Goal: Transaction & Acquisition: Purchase product/service

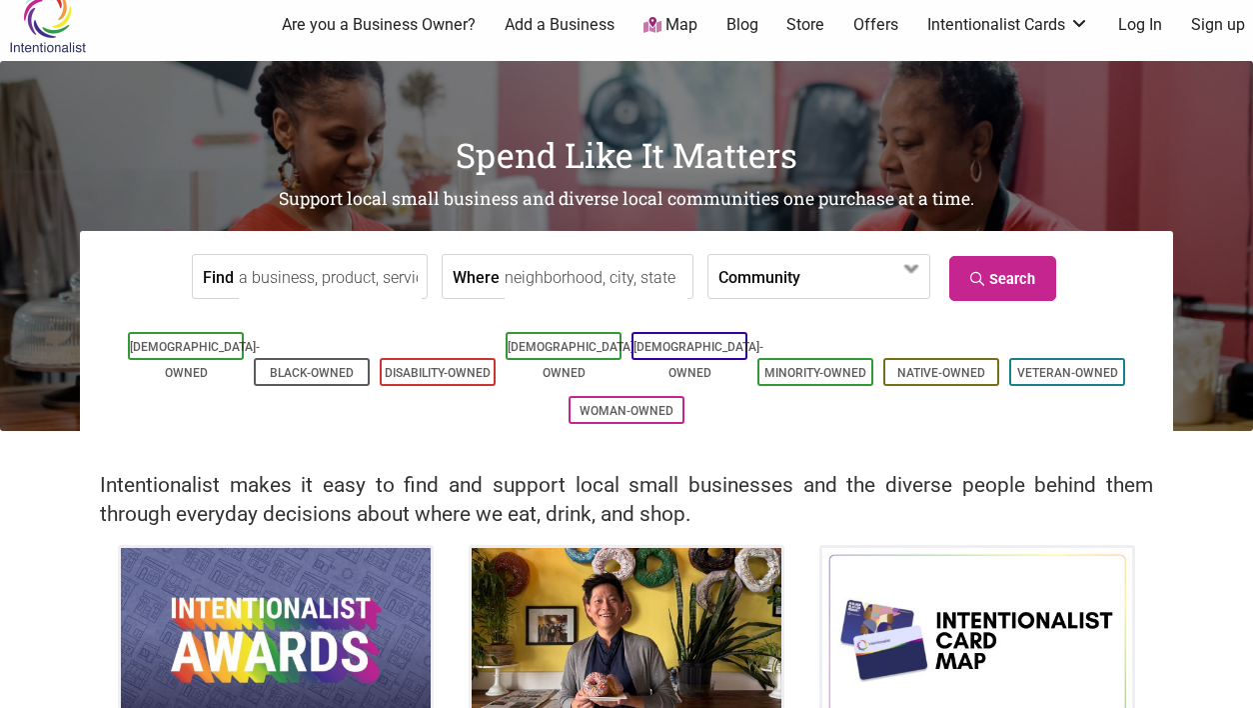
scroll to position [18, 0]
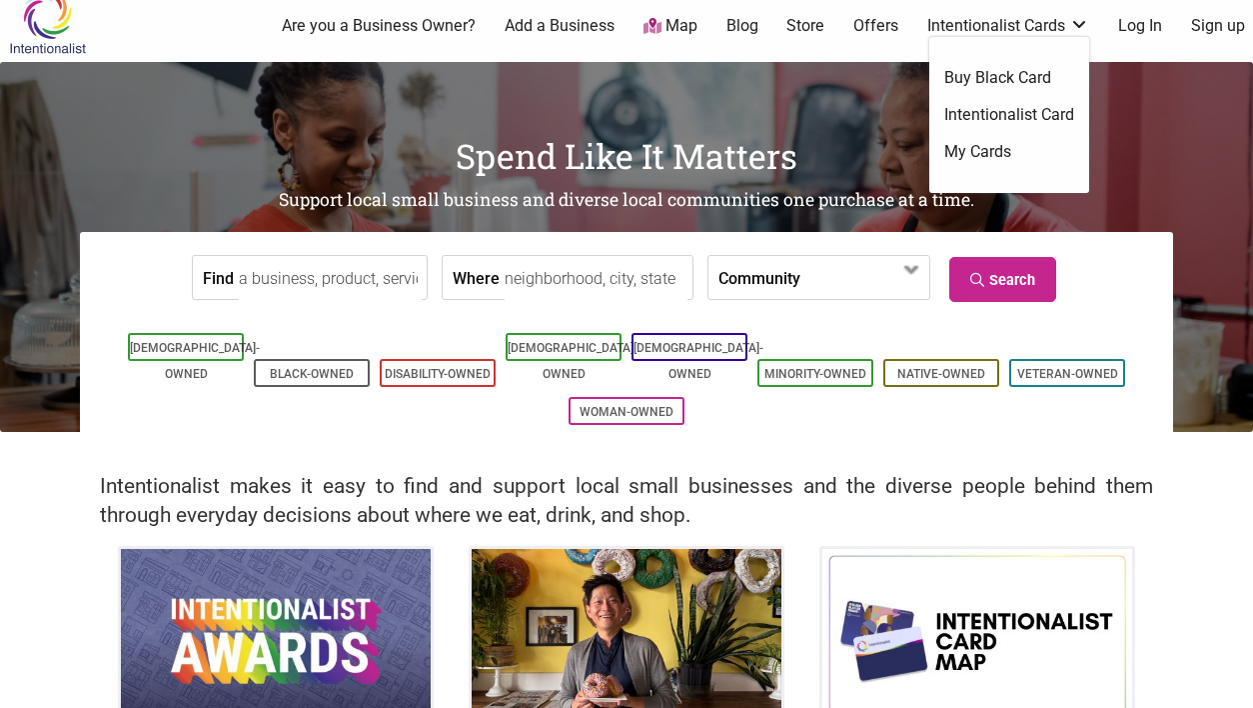
click at [1015, 114] on link "Intentionalist Card" at bounding box center [1009, 115] width 130 height 22
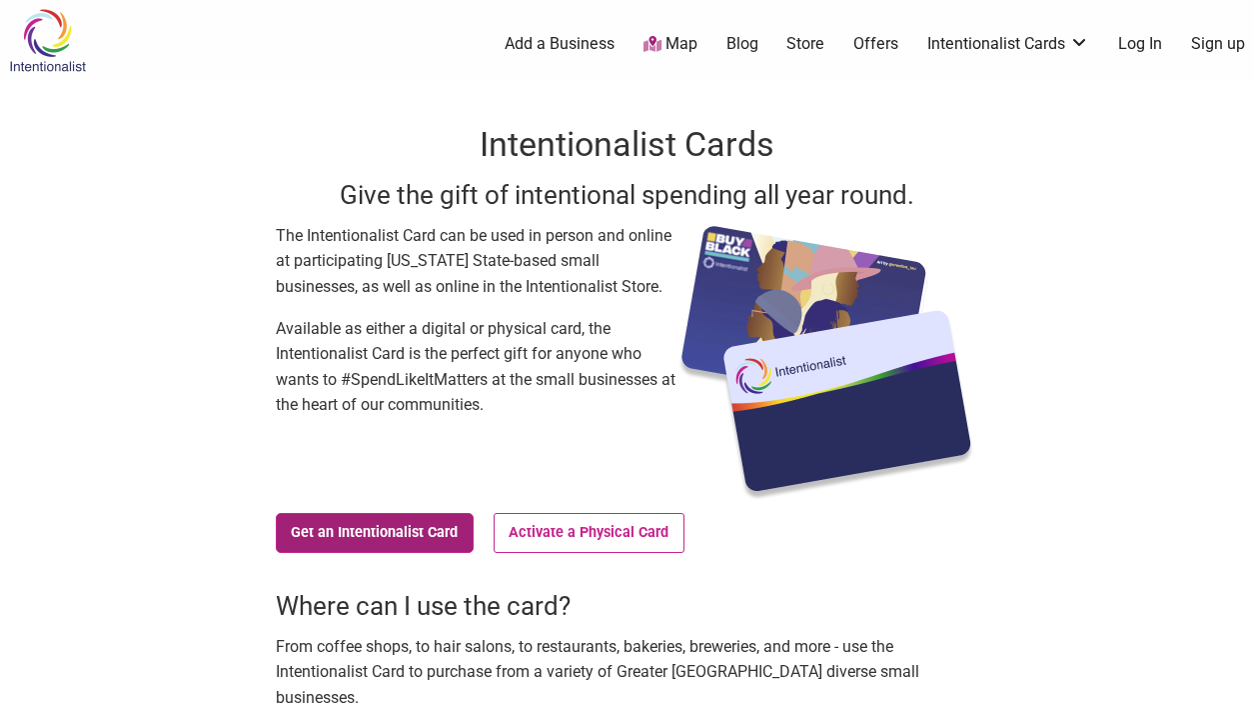
click at [420, 536] on link "Get an Intentionalist Card" at bounding box center [375, 533] width 198 height 40
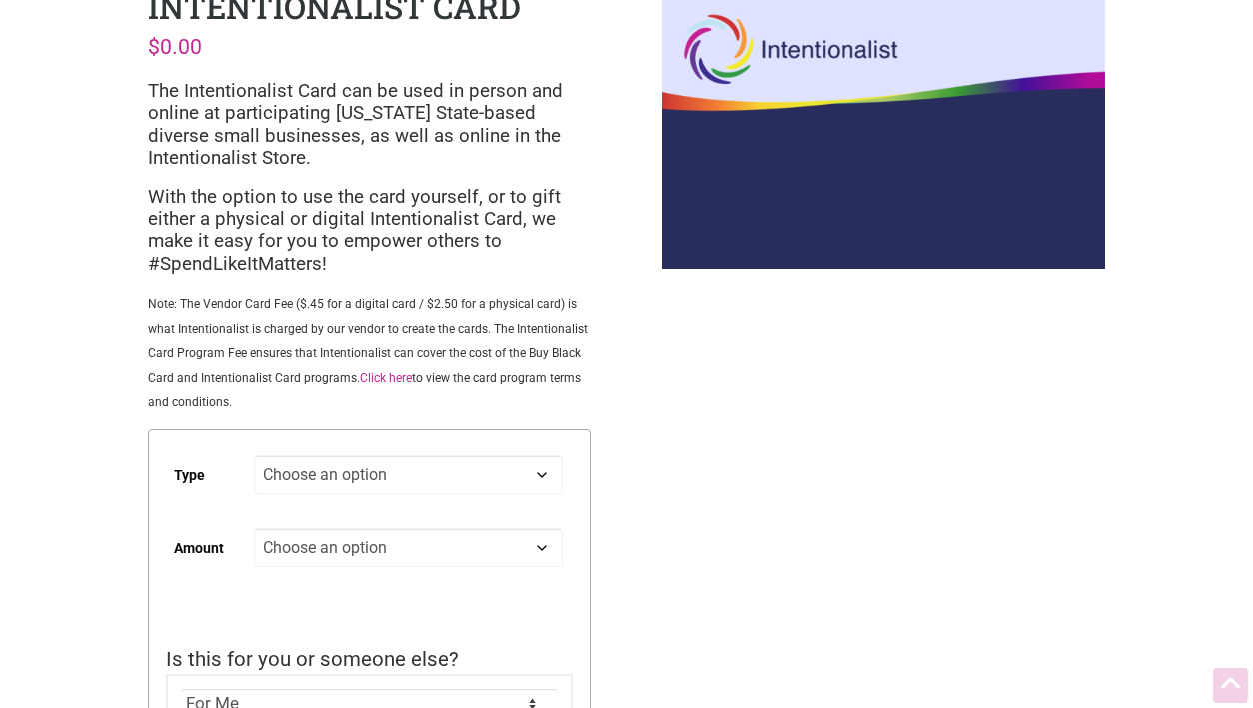
scroll to position [112, 0]
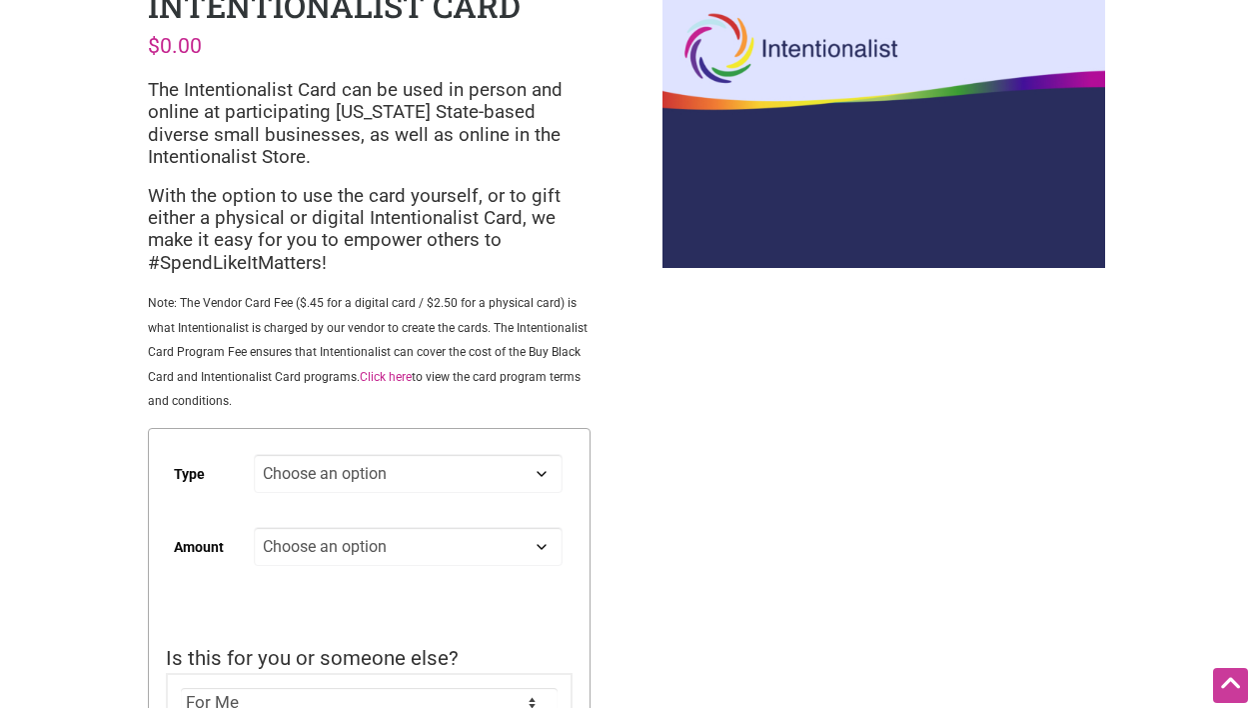
click at [411, 480] on select "Choose an option Digital Physical" at bounding box center [408, 473] width 309 height 39
select select "Physical"
click at [411, 556] on select "Choose an option Custom 25 50 100 150 200 250" at bounding box center [408, 546] width 309 height 39
select select "50"
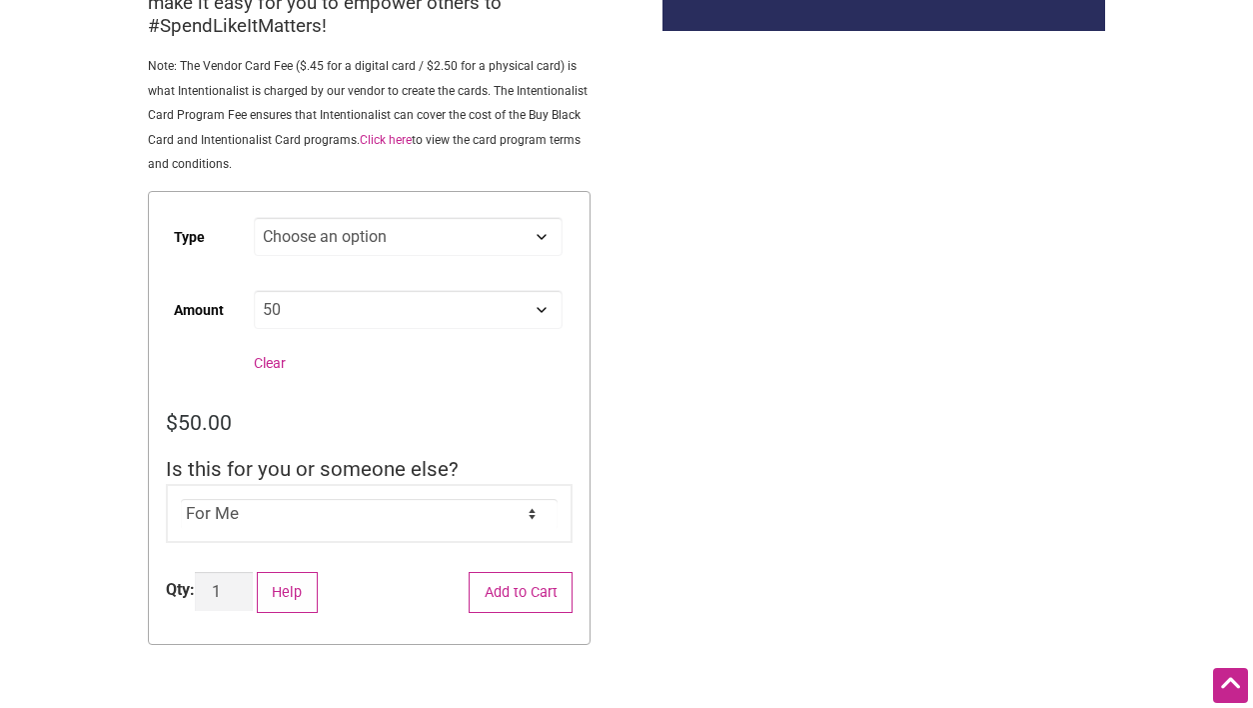
scroll to position [402, 0]
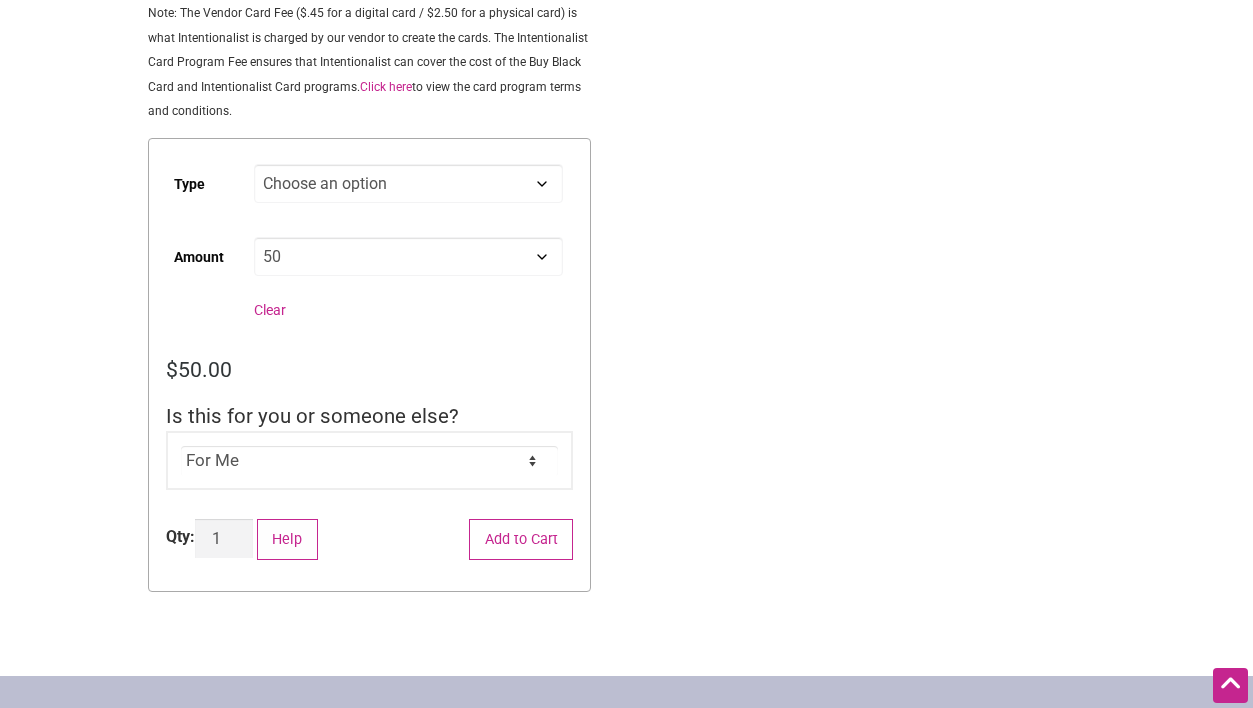
click at [377, 447] on div "For Me For Someone Else" at bounding box center [369, 461] width 407 height 60
click at [376, 473] on select "For Me For Someone Else" at bounding box center [370, 461] width 378 height 30
select select "For Someone Else"
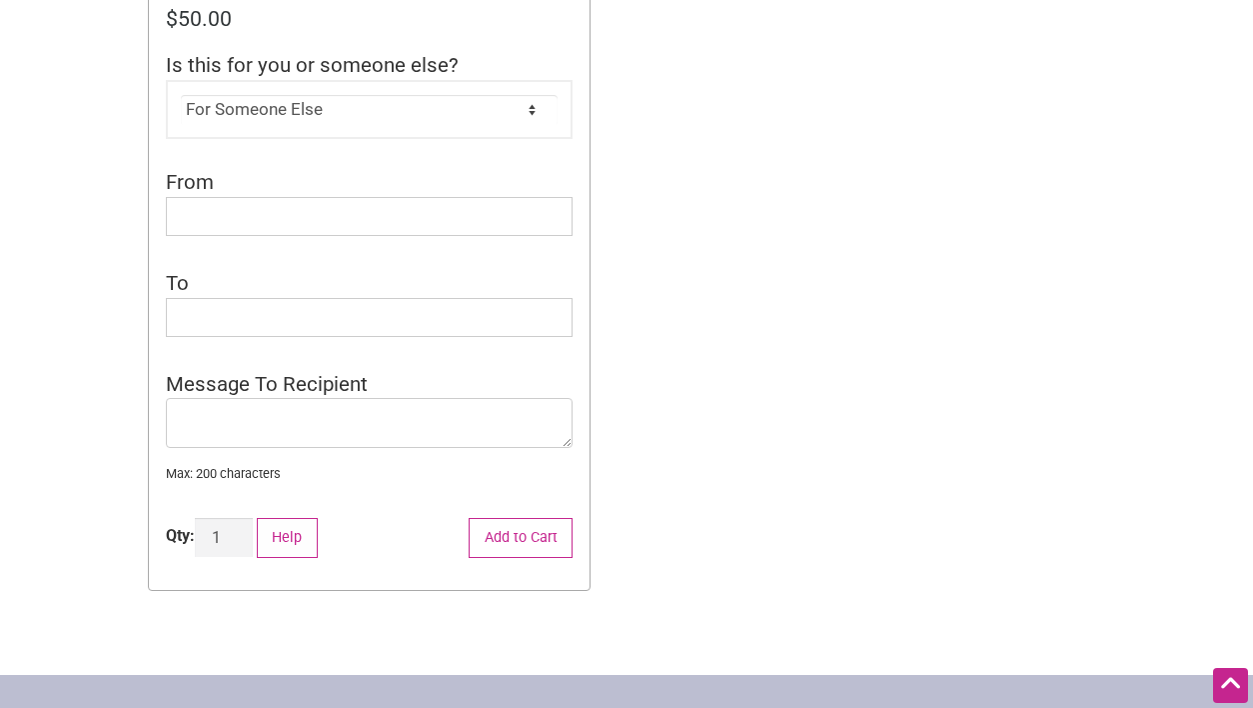
scroll to position [755, 0]
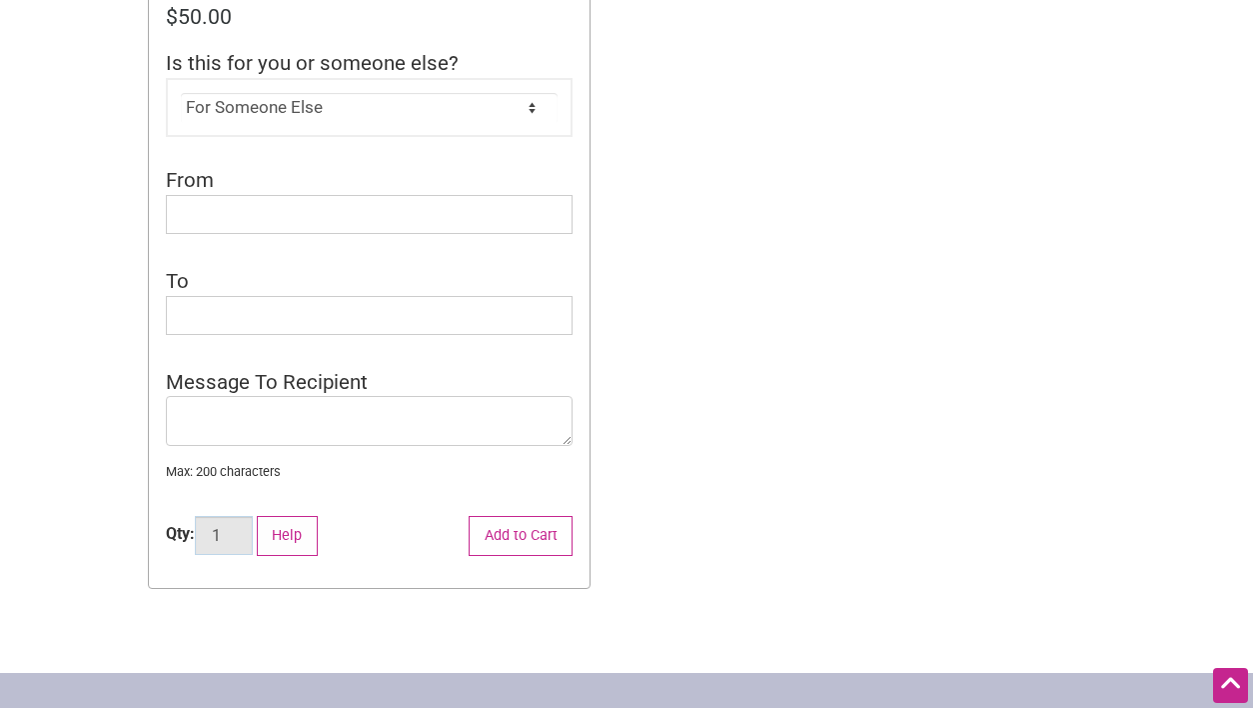
click at [240, 545] on input "1" at bounding box center [224, 535] width 58 height 39
click at [240, 533] on input "2" at bounding box center [224, 535] width 58 height 39
click at [240, 533] on input "3" at bounding box center [224, 535] width 58 height 39
type input "4"
click at [240, 533] on input "4" at bounding box center [224, 535] width 58 height 39
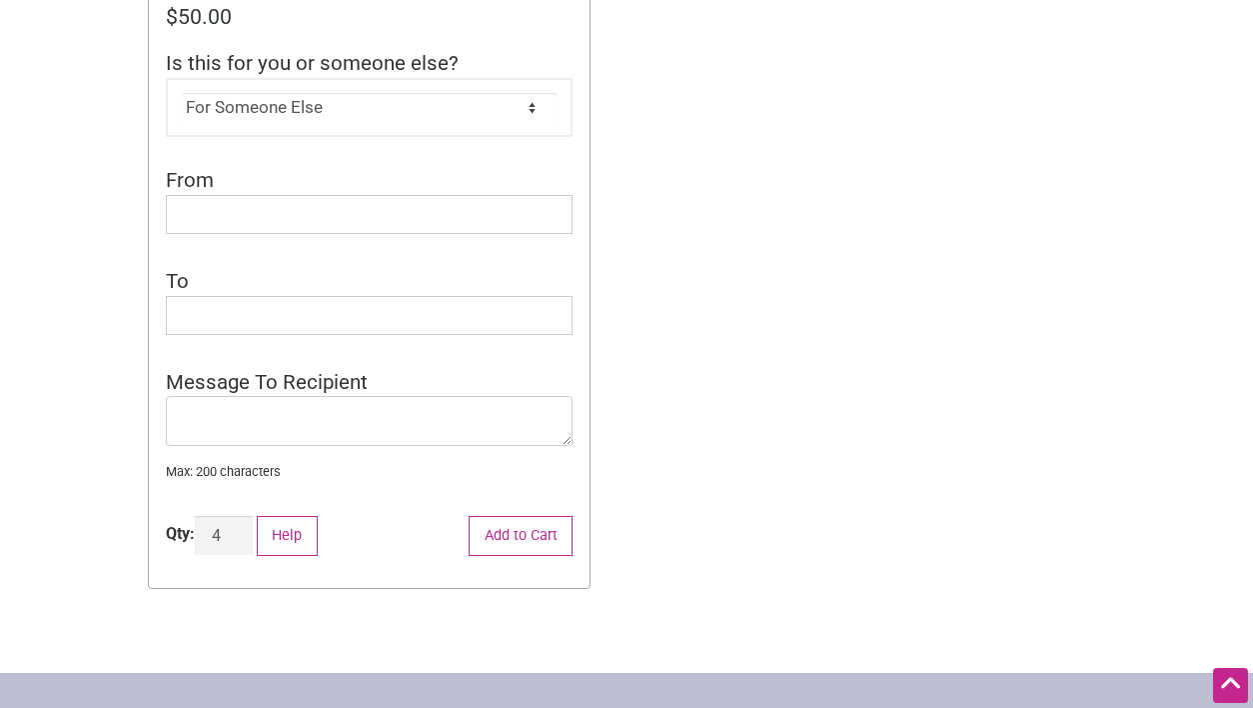
click at [849, 344] on div "Intentionalist Spend like it matters 0 Add a Business Map Blog Store Offers Int…" at bounding box center [626, 209] width 1253 height 1929
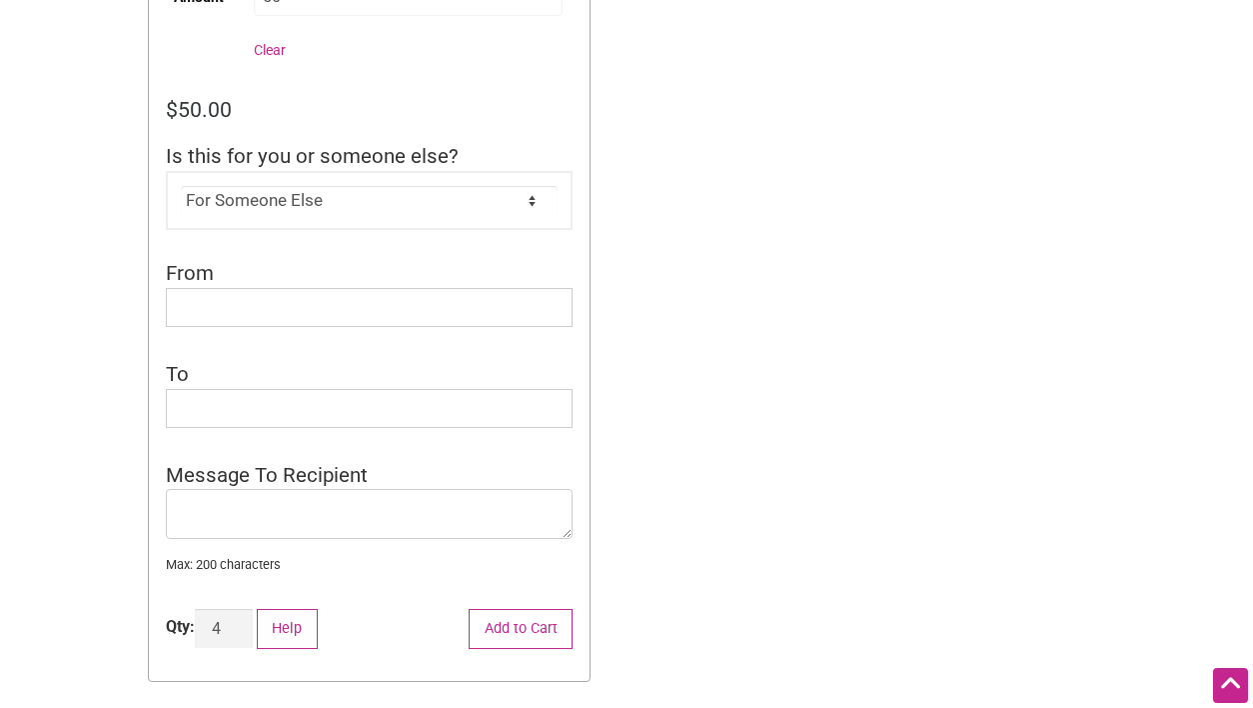
scroll to position [720, 0]
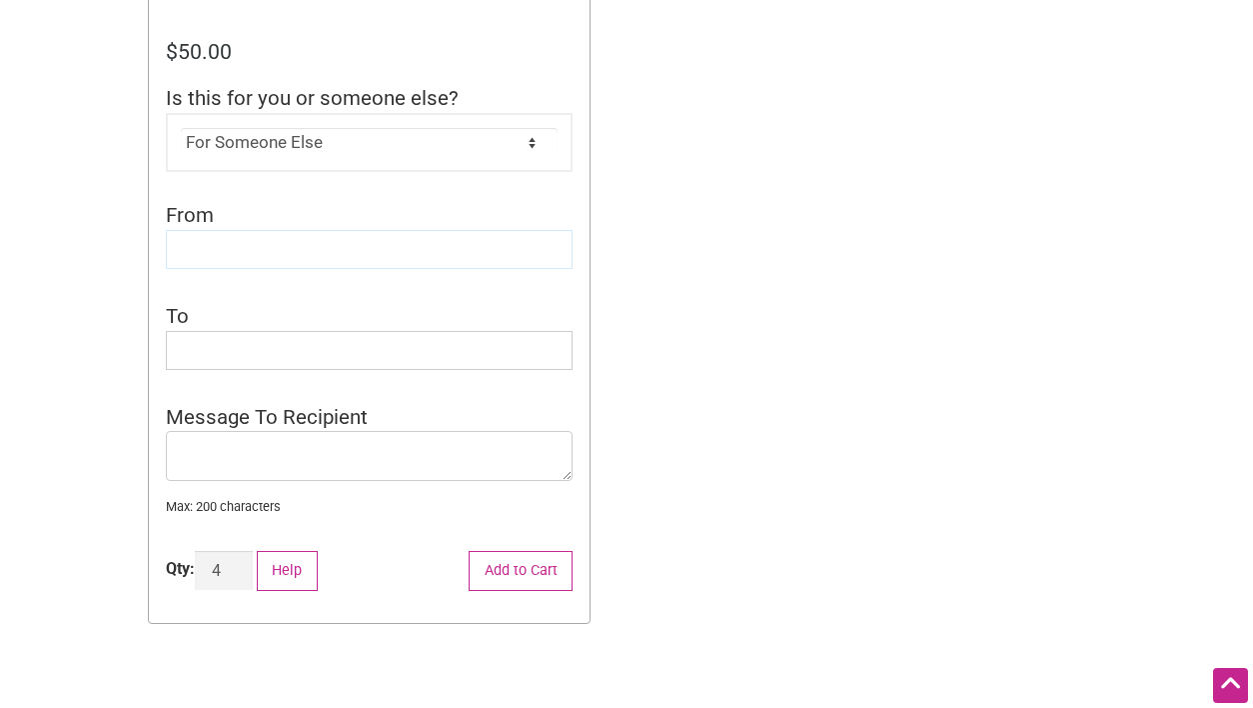
click at [227, 264] on input "From" at bounding box center [369, 249] width 407 height 39
type input "[PERSON_NAME] & FEEST Team"
click at [254, 353] on input "To" at bounding box center [369, 350] width 407 height 39
click at [741, 567] on div "Intentionalist Spend like it matters 0 Add a Business Map Blog Store Offers Int…" at bounding box center [626, 244] width 1253 height 1929
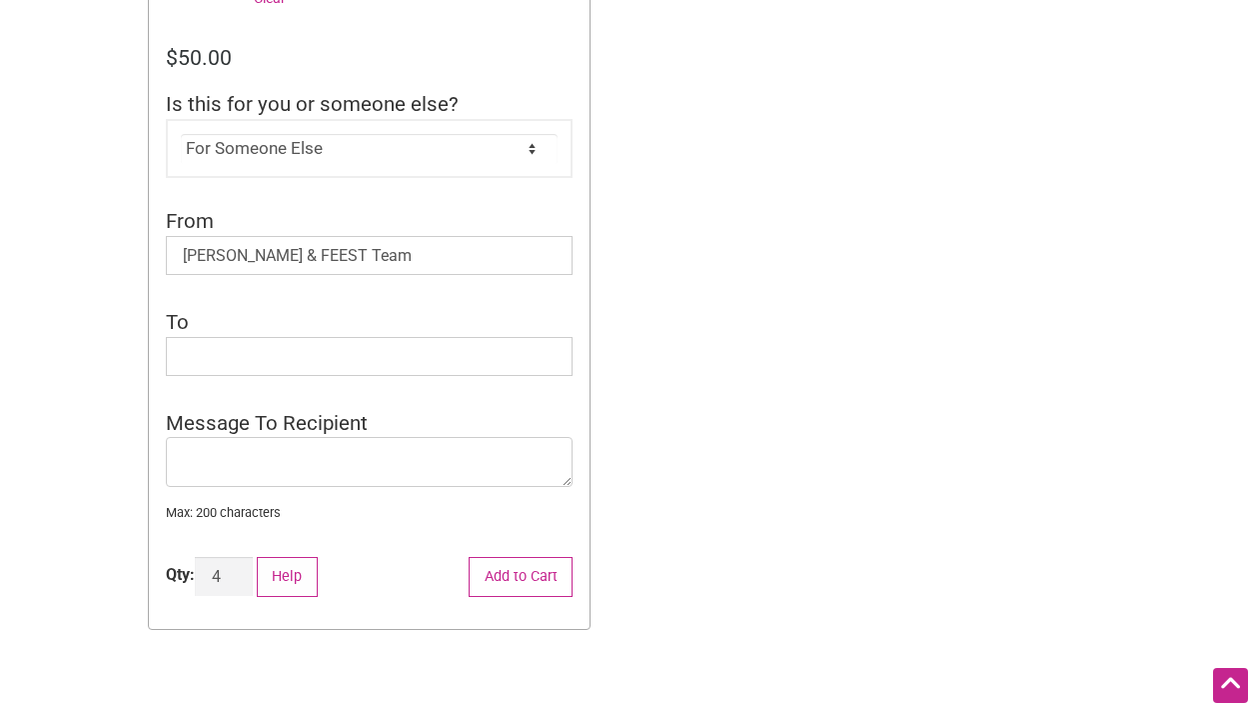
scroll to position [722, 0]
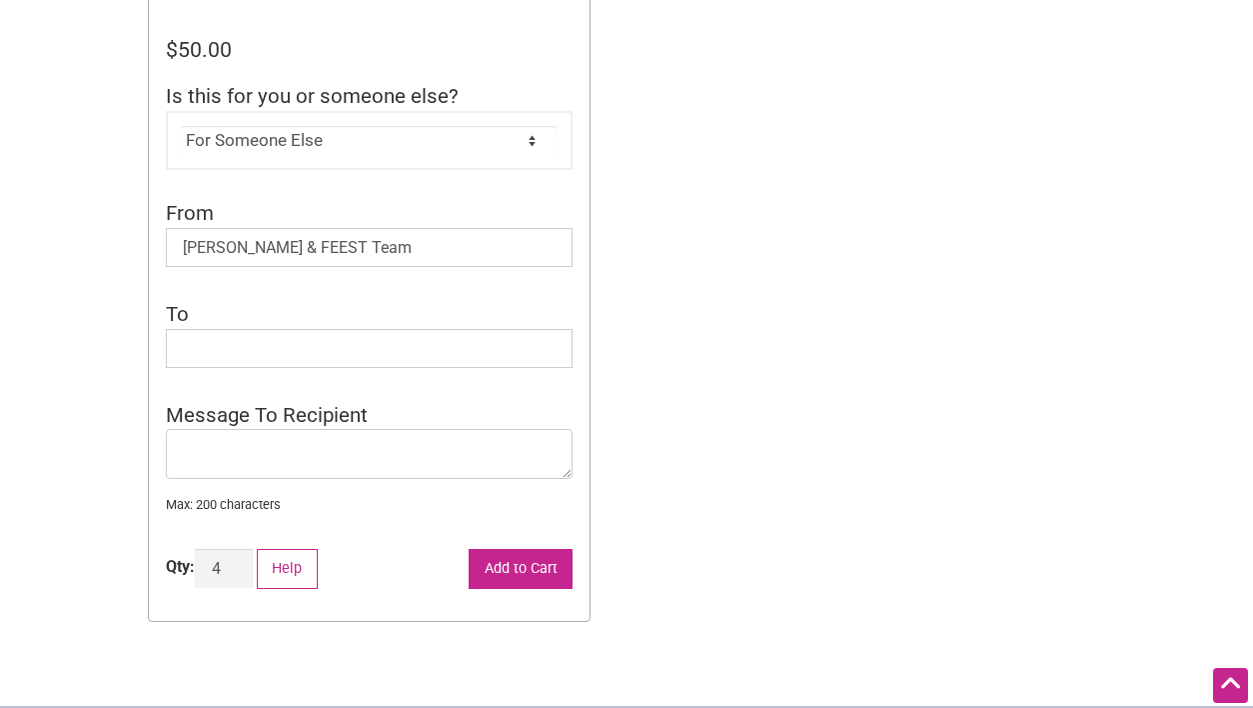
click at [533, 569] on button "Add to Cart" at bounding box center [521, 569] width 104 height 41
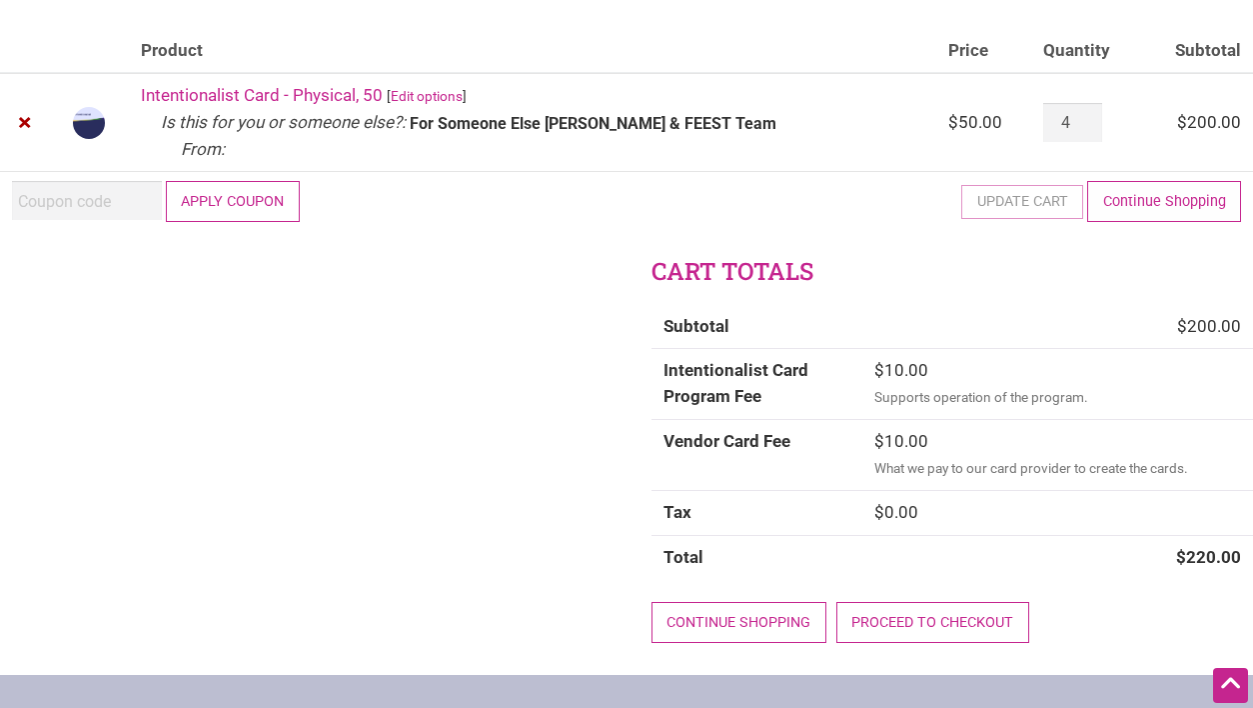
scroll to position [228, 0]
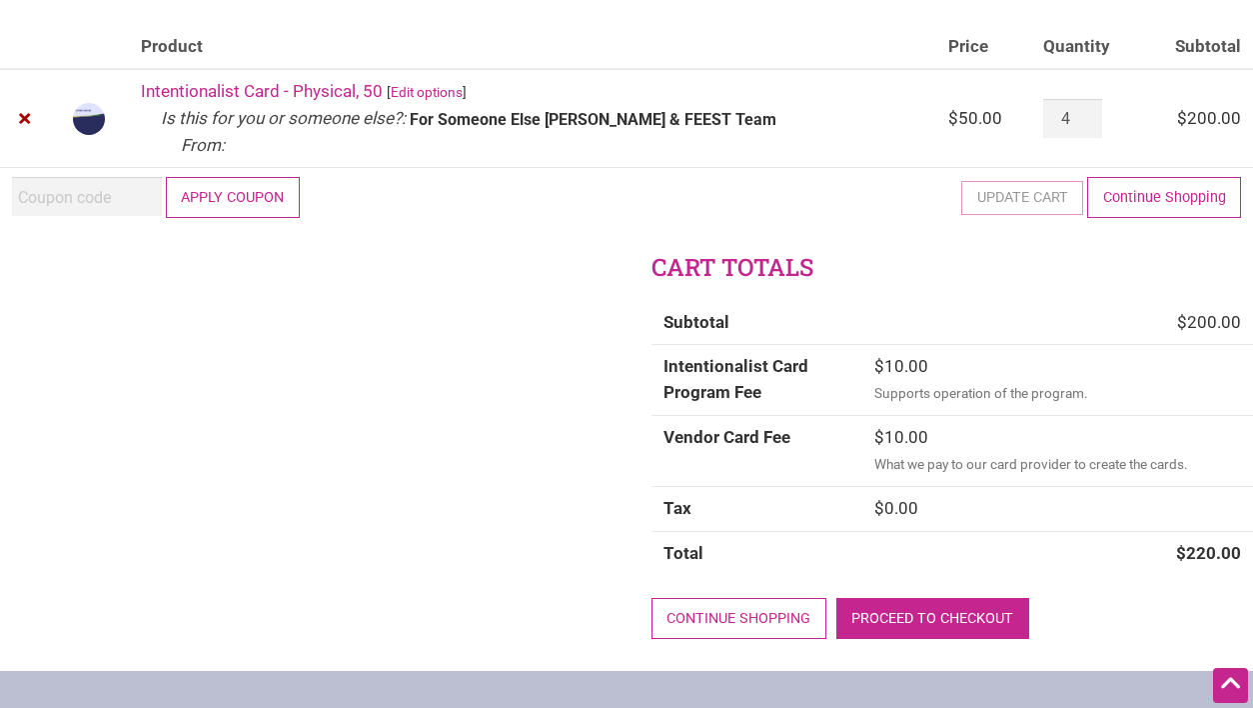
click at [960, 630] on link "Proceed to checkout" at bounding box center [932, 618] width 193 height 41
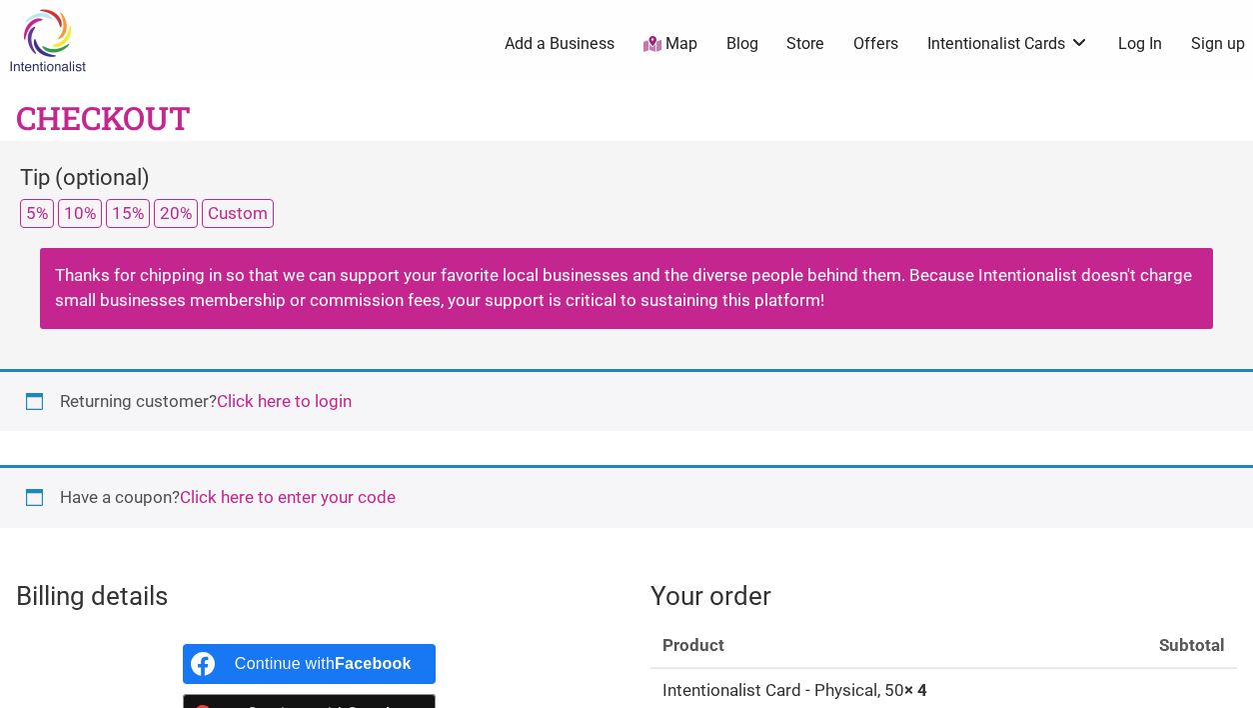
select select "WA"
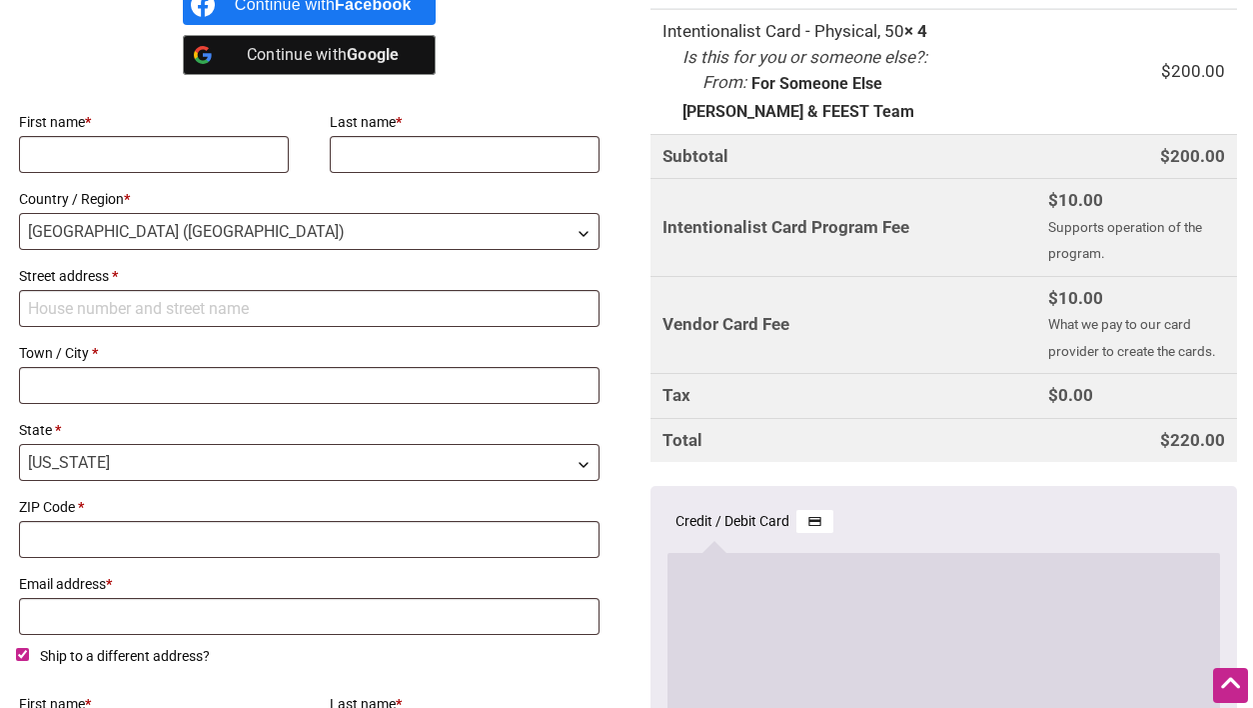
scroll to position [656, 0]
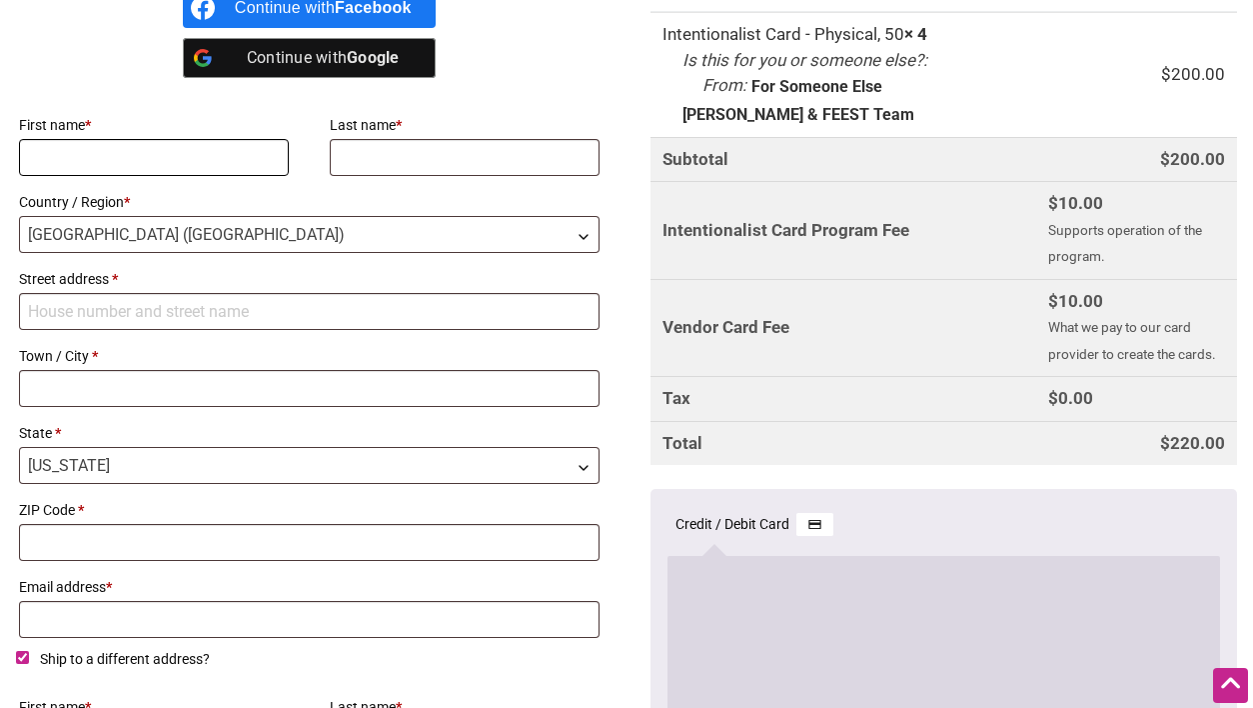
click at [170, 168] on input "First name *" at bounding box center [154, 157] width 270 height 37
type input "[PERSON_NAME]"
type input "Wilson"
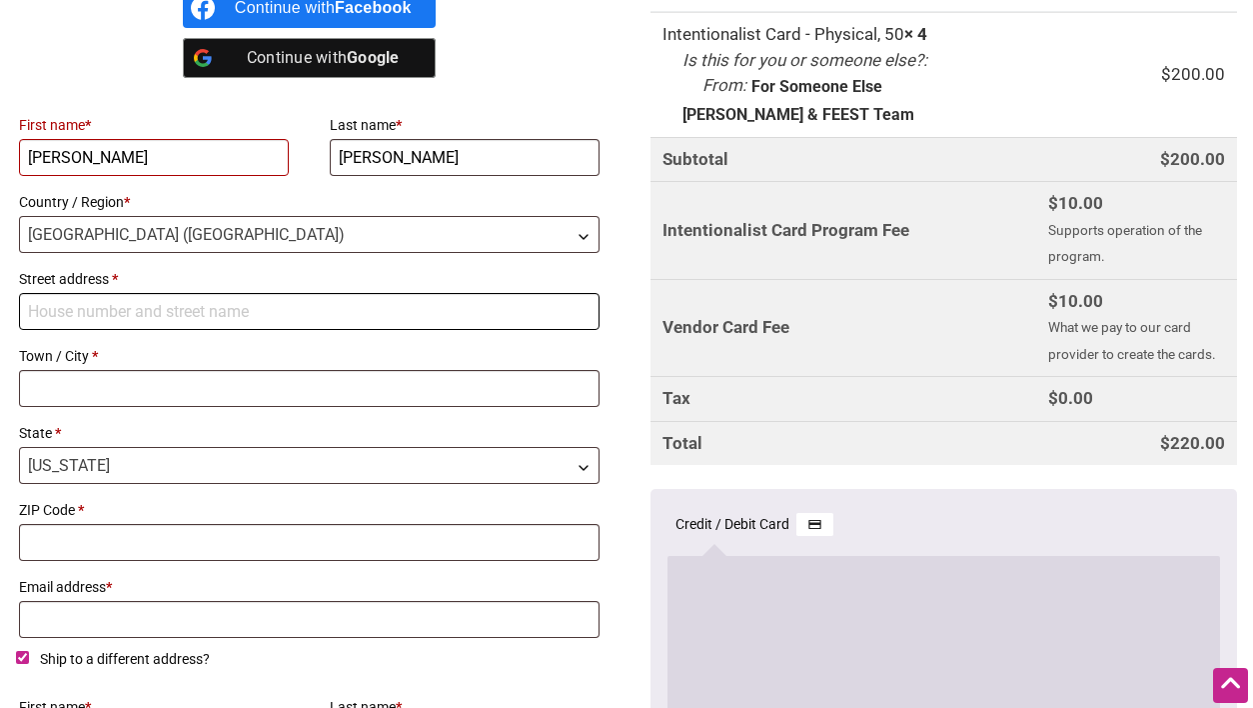
type input "2414 13th Ave. S."
type input "Seattle"
type input "98144"
type input "hannah@feestseattle.org"
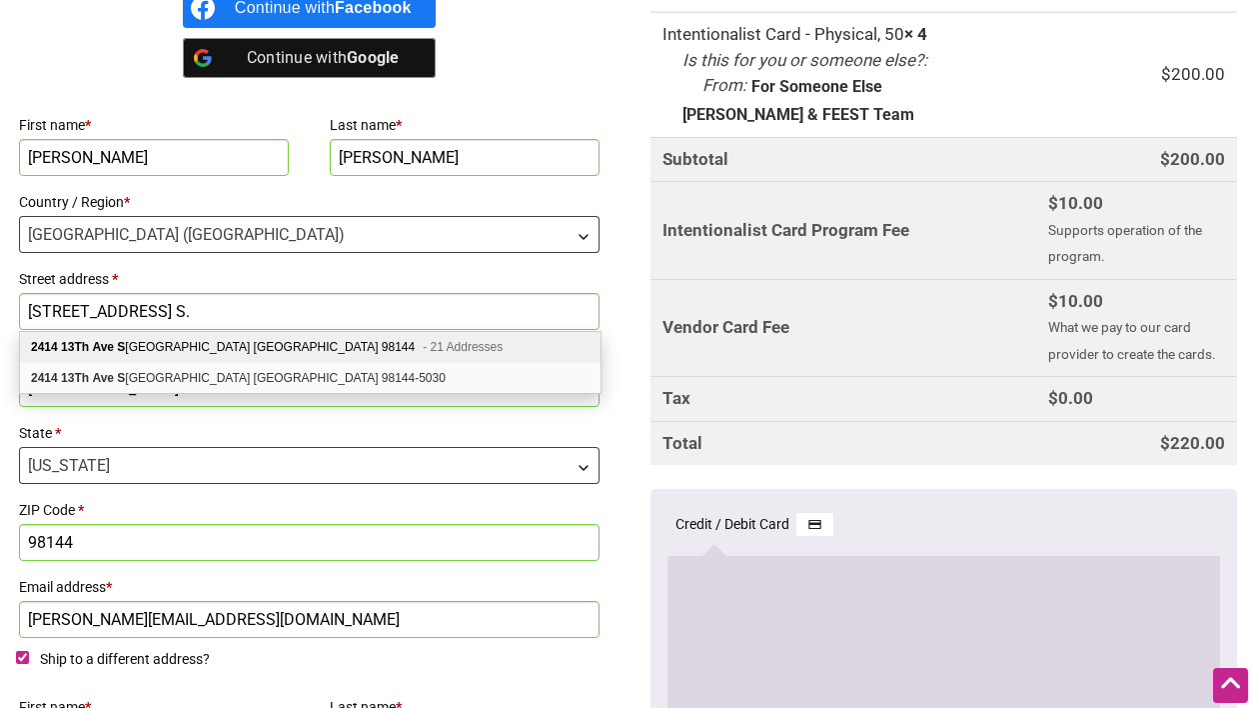
click at [207, 341] on div "2414 13Th Ave S Seattle WA 98144 - 21 Addresses" at bounding box center [310, 347] width 581 height 31
type input "2414 13th Ave. S."
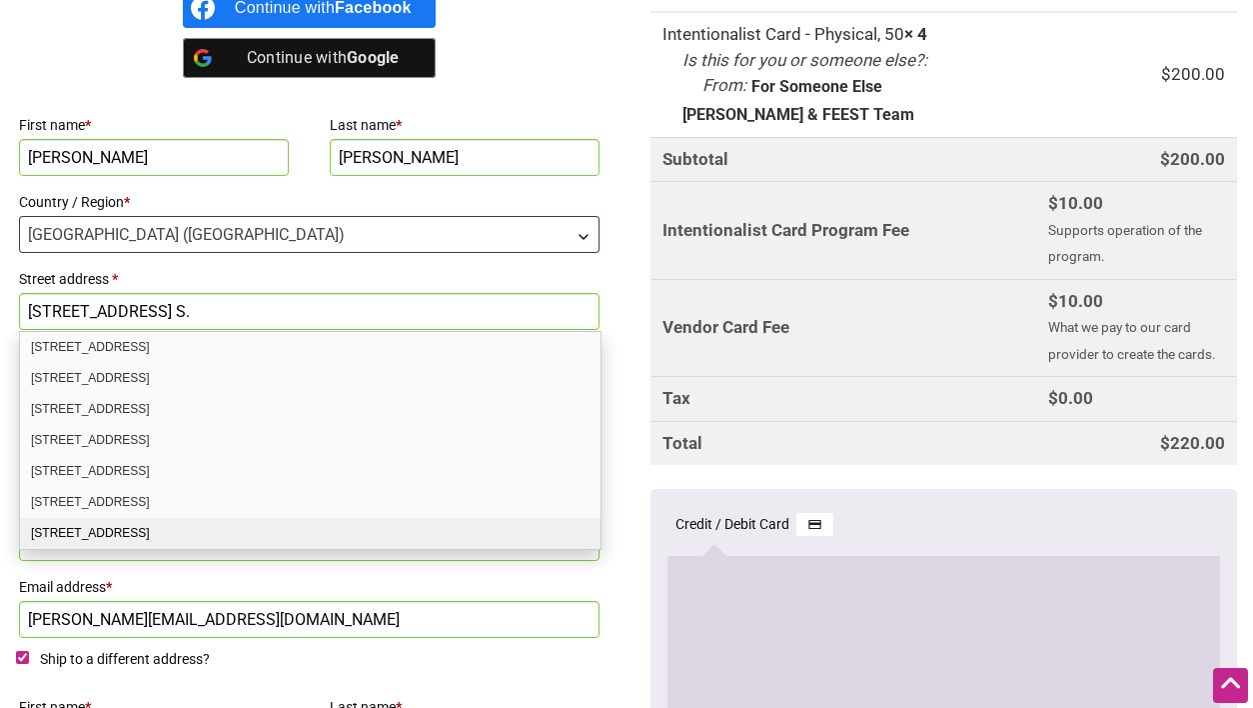
click at [198, 534] on div "2414 13Th Ave S Apt 14 Seattle WA 98144-5172" at bounding box center [310, 533] width 581 height 31
select select "US"
type input "2414 13th Ave S Apt 14"
type input "98144-5172"
select select "WA"
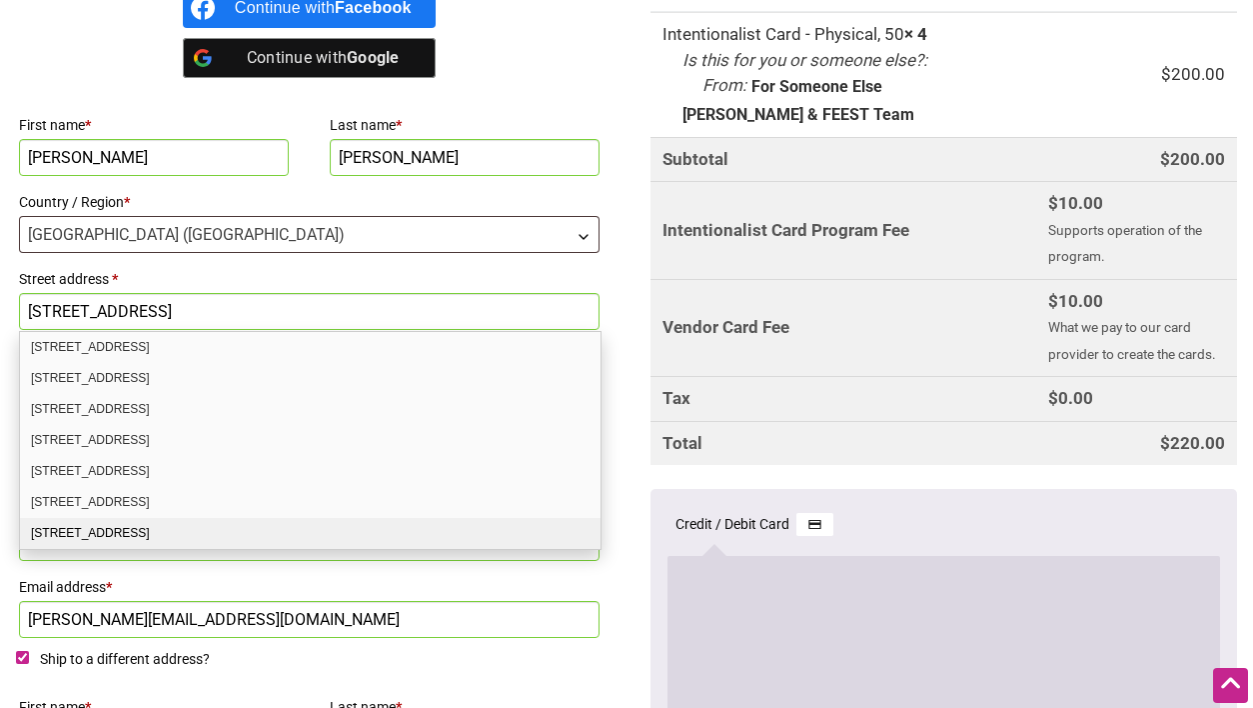
select select "WA"
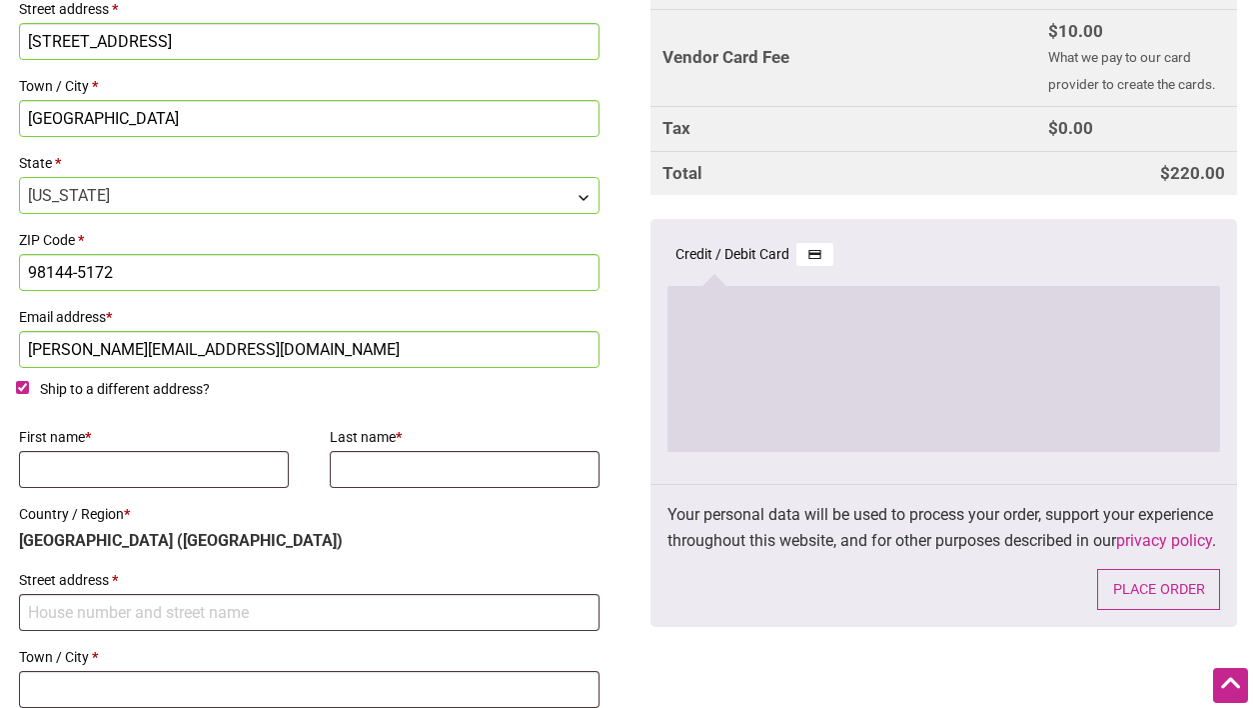
scroll to position [939, 0]
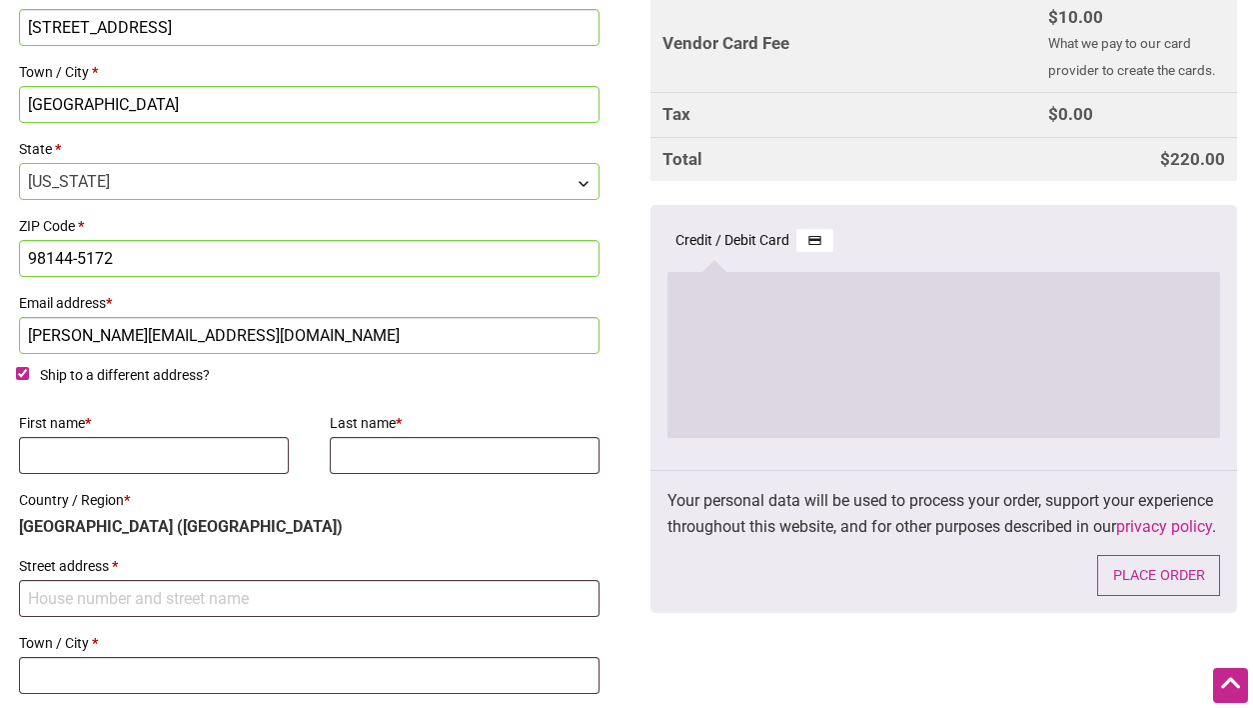
click at [21, 373] on input "Ship to a different address?" at bounding box center [22, 373] width 13 height 13
checkbox input "false"
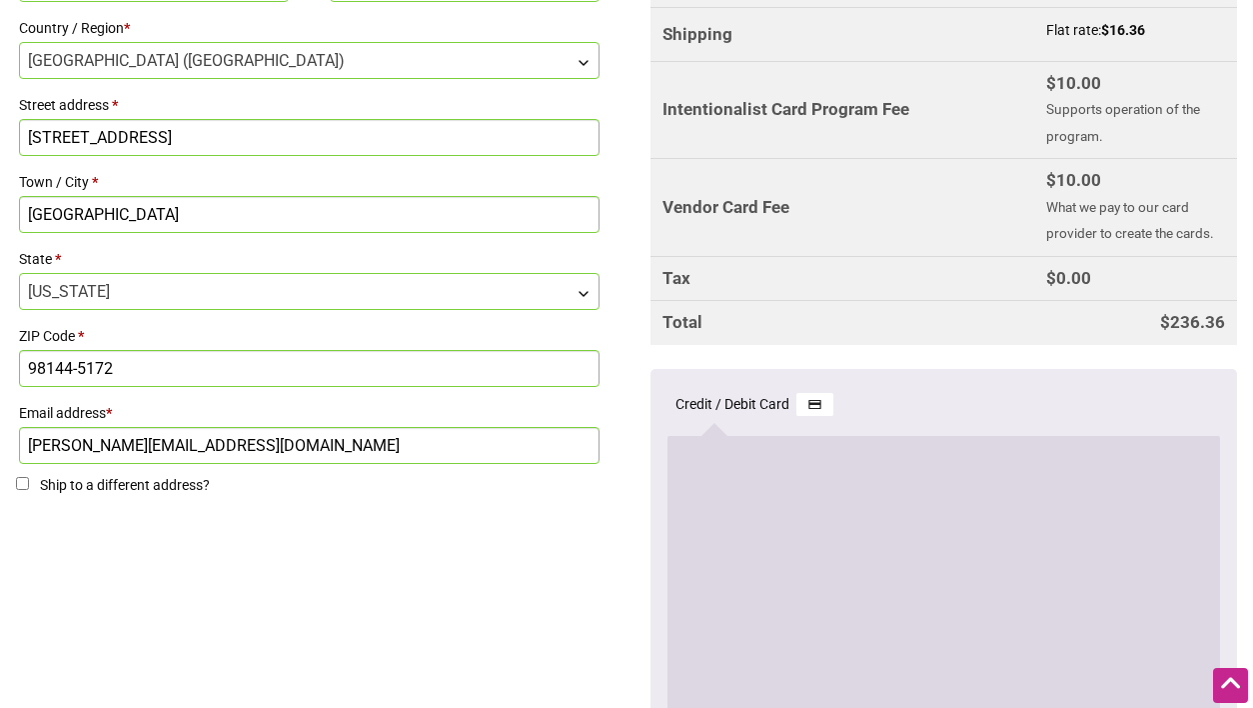
scroll to position [930, 0]
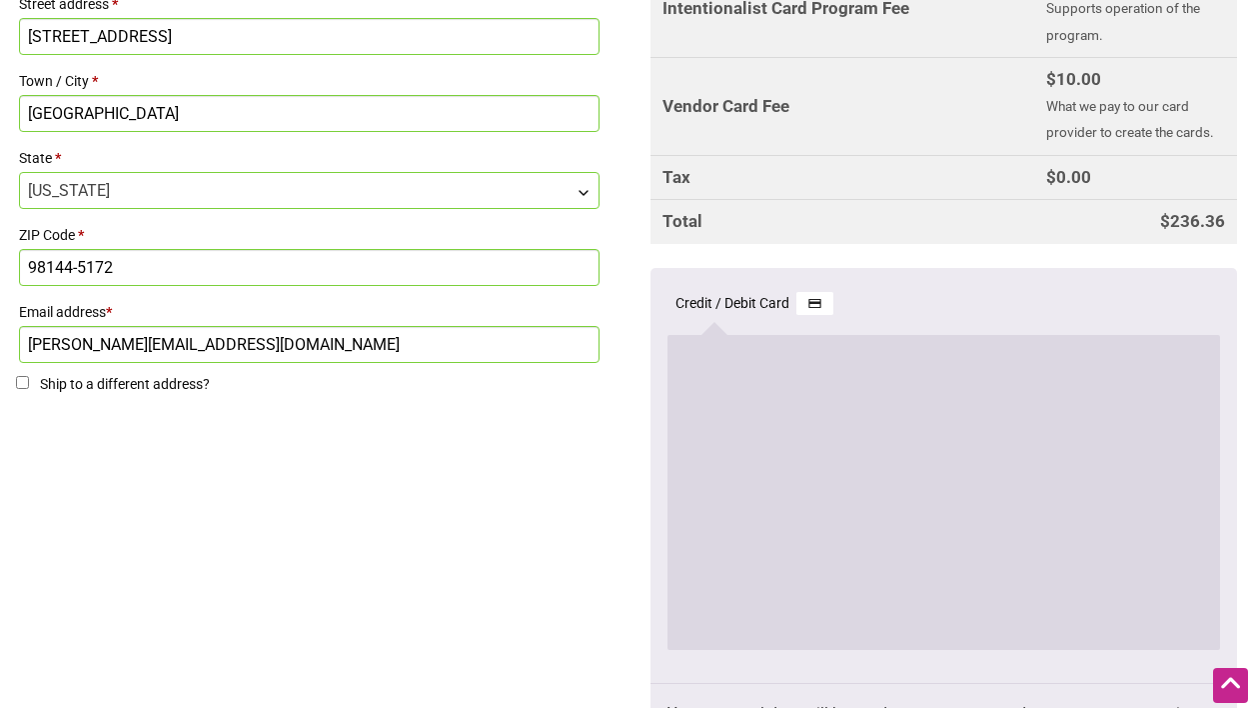
click at [521, 556] on div "Billing details Continue with Facebook Continue with Google First name * Hannah…" at bounding box center [626, 239] width 1253 height 1216
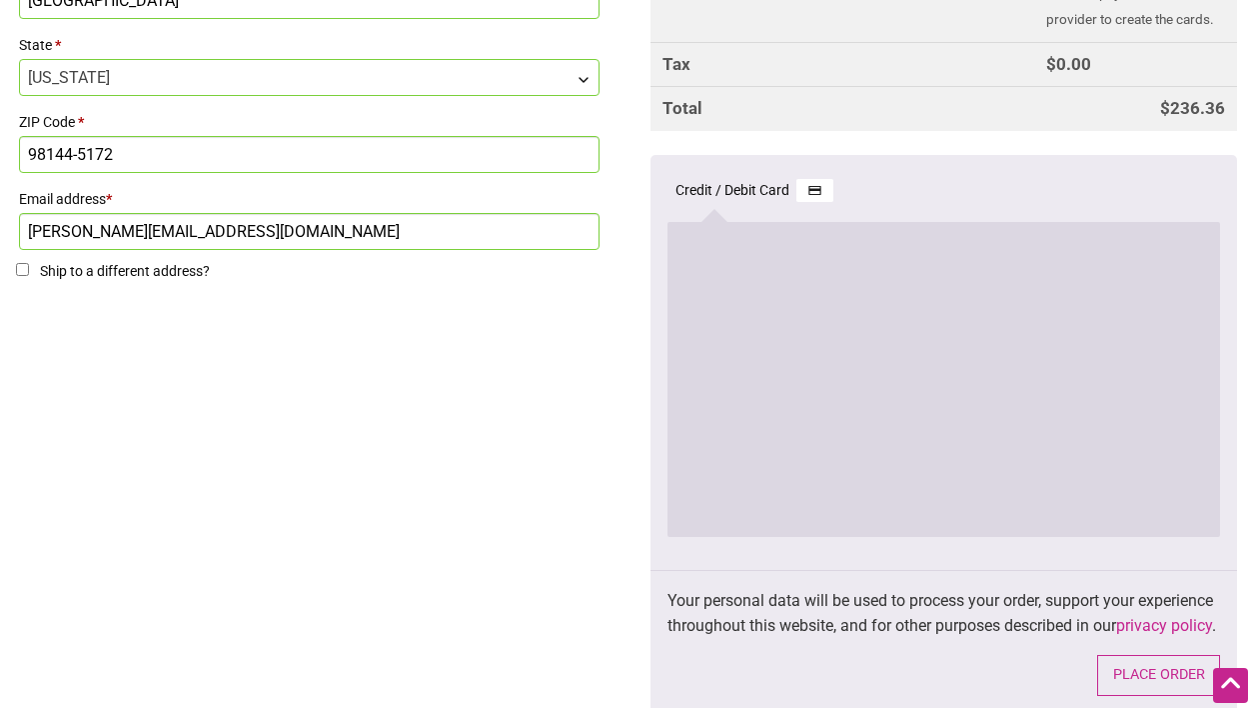
scroll to position [1058, 0]
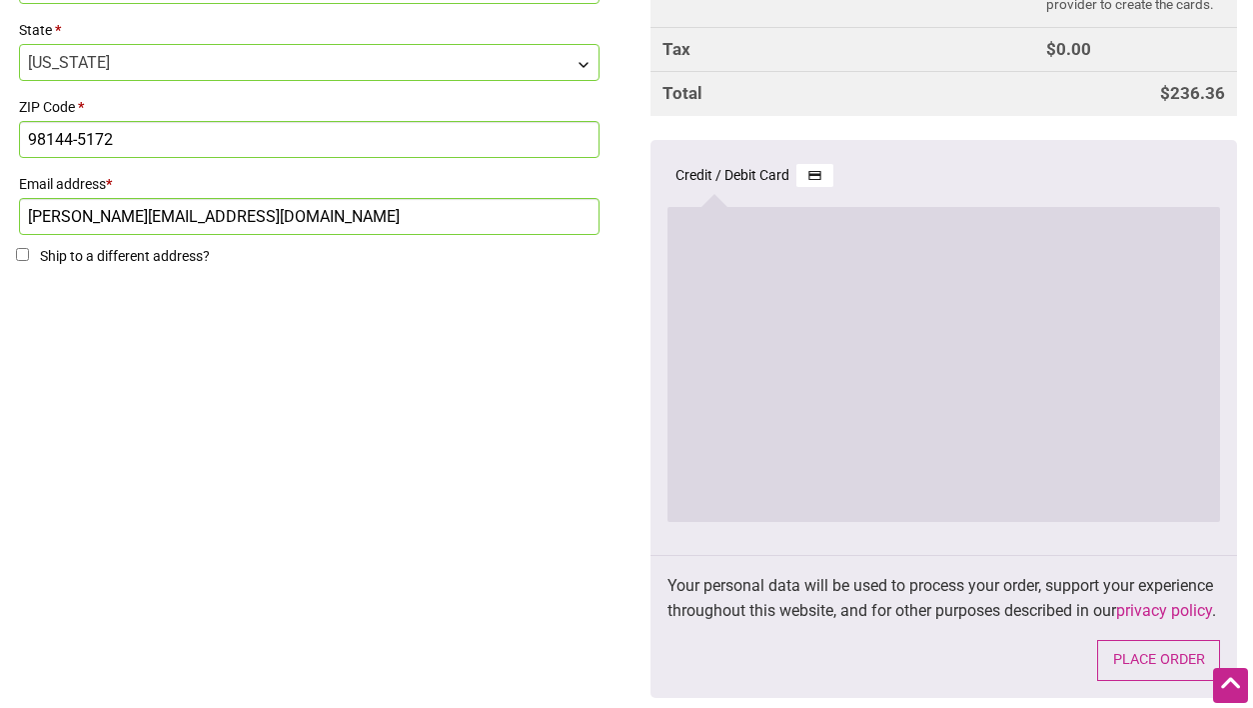
click at [604, 568] on div "Billing details Continue with Facebook Continue with Google First name * Hannah…" at bounding box center [626, 111] width 1253 height 1216
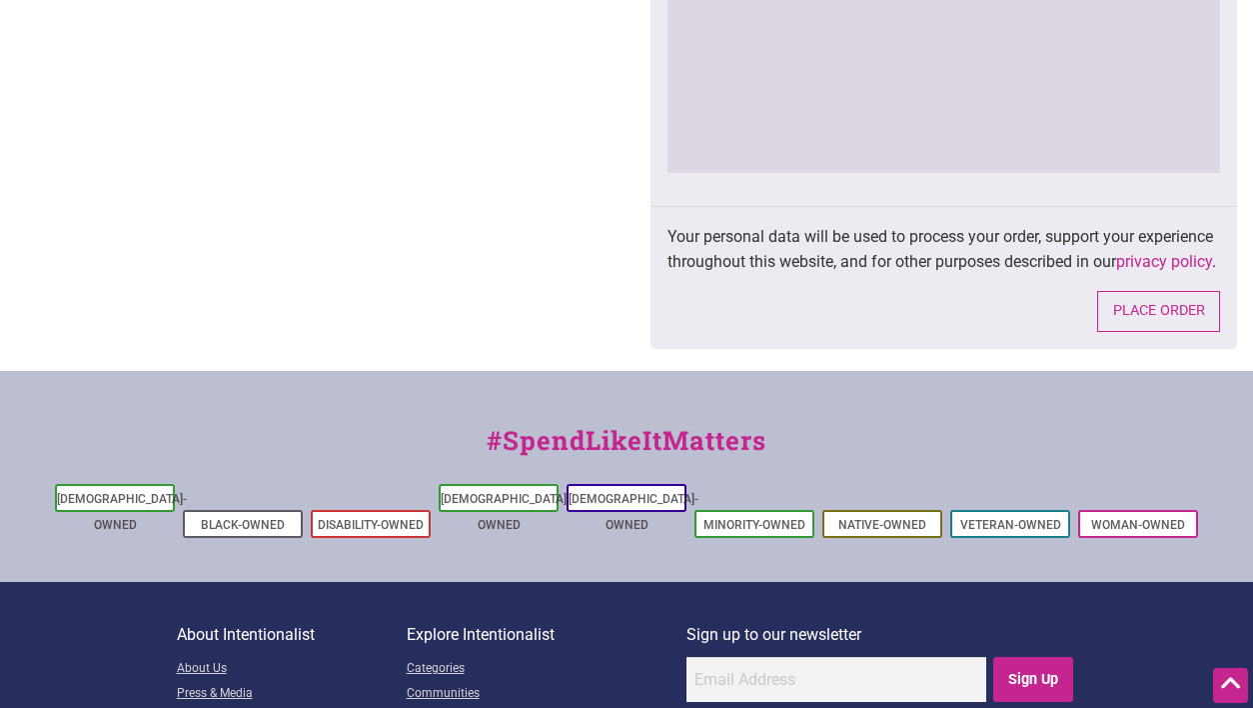
scroll to position [1451, 0]
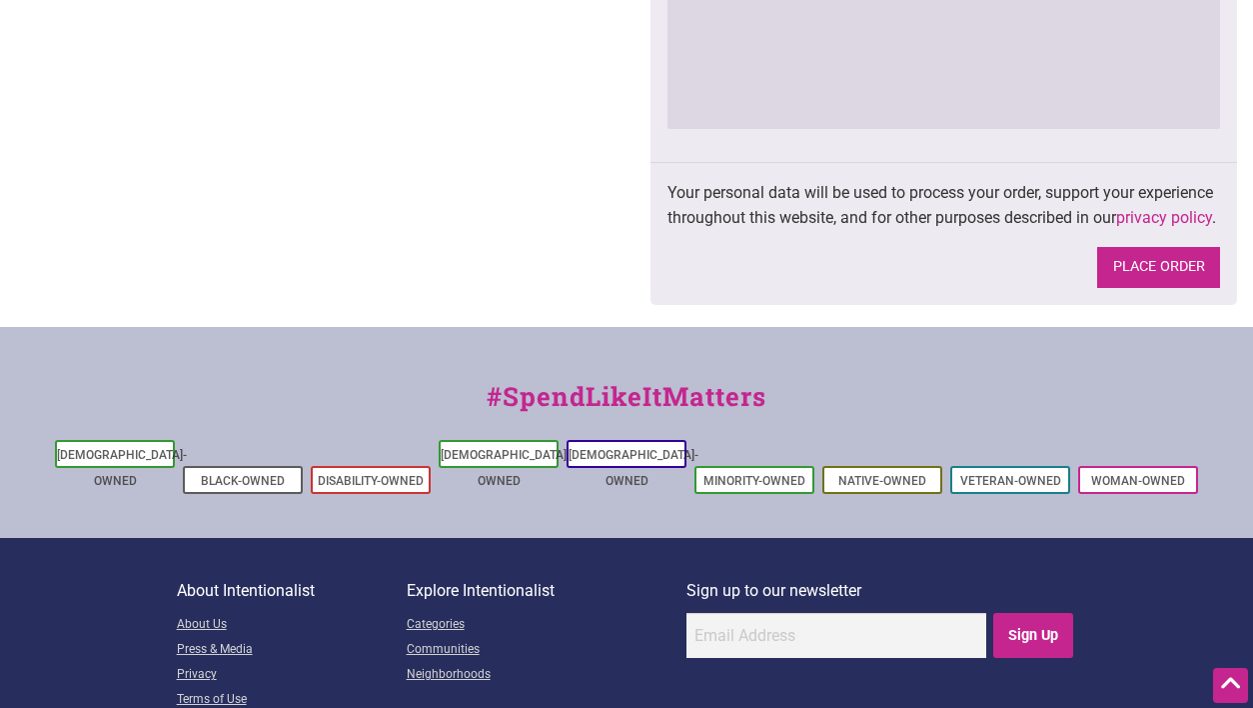
click at [1182, 288] on button "Place order" at bounding box center [1158, 267] width 123 height 41
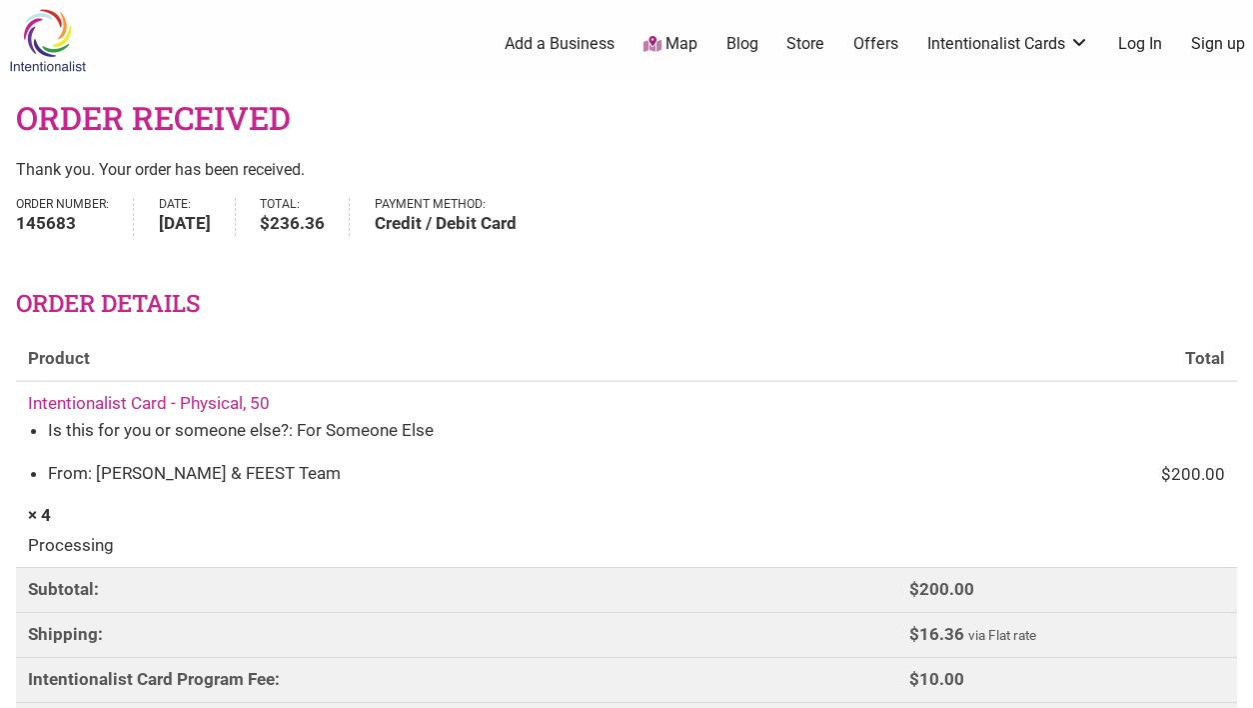
click at [432, 402] on td "Intentionalist Card - Physical, 50 Is this for you or someone else?: For Someon…" at bounding box center [456, 474] width 881 height 186
click at [773, 313] on h2 "Order details" at bounding box center [626, 304] width 1221 height 34
